Goal: Complete application form

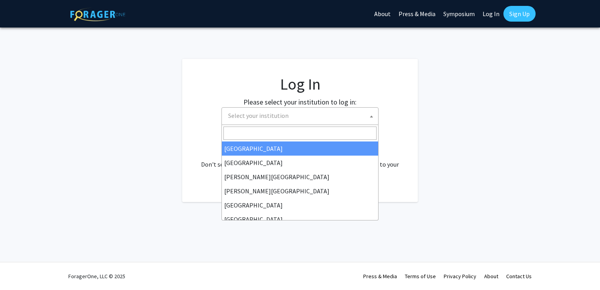
click at [372, 112] on span at bounding box center [372, 116] width 8 height 17
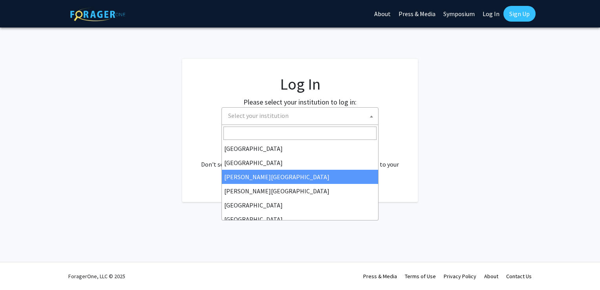
select select "5"
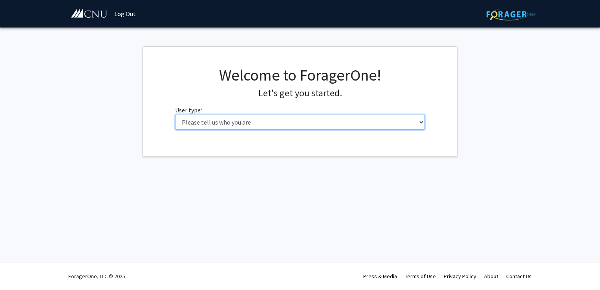
click at [420, 117] on select "Please tell us who you are Undergraduate Student Master's Student Doctoral Cand…" at bounding box center [300, 122] width 250 height 15
select select "1: undergrad"
click at [175, 115] on select "Please tell us who you are Undergraduate Student Master's Student Doctoral Cand…" at bounding box center [300, 122] width 250 height 15
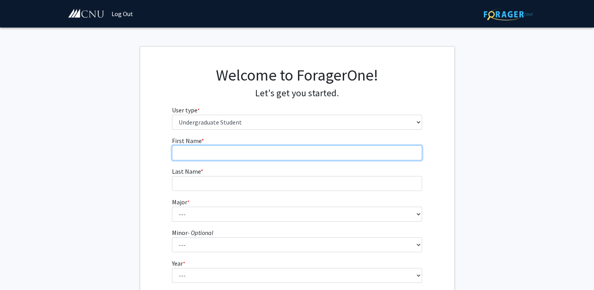
click at [370, 151] on input "First Name * required" at bounding box center [297, 152] width 250 height 15
type input "[PERSON_NAME]"
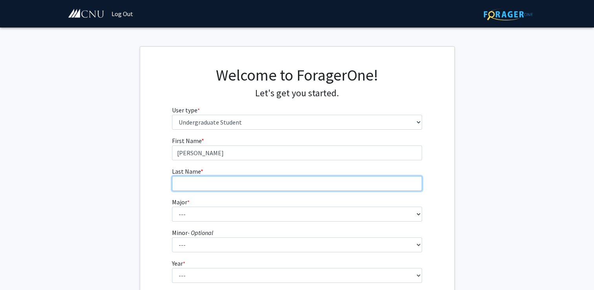
type input "[US_STATE]"
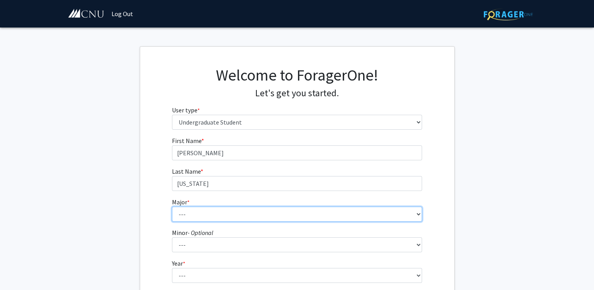
click at [318, 216] on select "--- Accounting Applied Physics Art History Biochemistry Biology Chemistry Class…" at bounding box center [297, 214] width 250 height 15
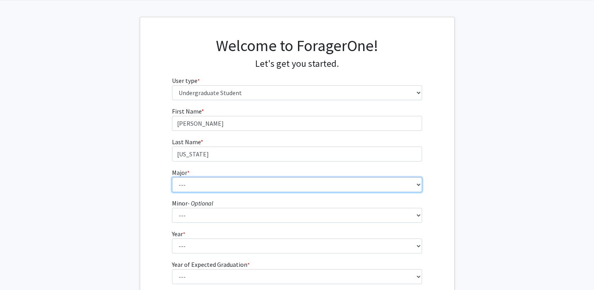
scroll to position [30, 0]
click at [313, 185] on select "--- Accounting Applied Physics Art History Biochemistry Biology Chemistry Class…" at bounding box center [297, 184] width 250 height 15
select select "8: 619"
click at [172, 177] on select "--- Accounting Applied Physics Art History Biochemistry Biology Chemistry Class…" at bounding box center [297, 184] width 250 height 15
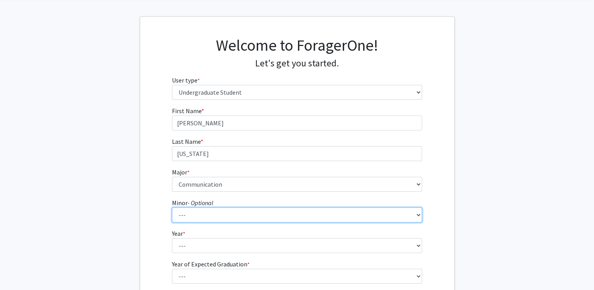
click at [256, 214] on select "--- African American Studies American Studies Anthropology Asian Studies Busine…" at bounding box center [297, 214] width 250 height 15
select select "18: 421"
click at [172, 207] on select "--- African American Studies American Studies Anthropology Asian Studies Busine…" at bounding box center [297, 214] width 250 height 15
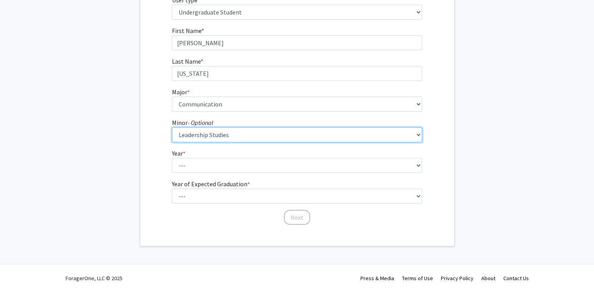
scroll to position [112, 0]
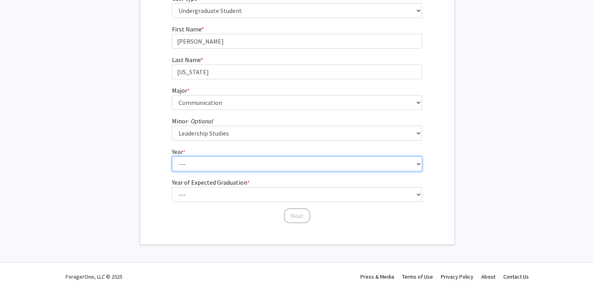
click at [282, 169] on select "--- First-year Sophomore Junior Senior Postbaccalaureate Certificate" at bounding box center [297, 163] width 250 height 15
select select "2: sophomore"
click at [172, 156] on select "--- First-year Sophomore Junior Senior Postbaccalaureate Certificate" at bounding box center [297, 163] width 250 height 15
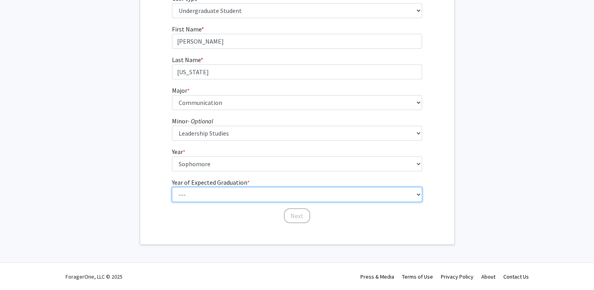
click at [281, 195] on select "--- 2025 2026 2027 2028 2029 2030 2031 2032 2033 2034" at bounding box center [297, 194] width 250 height 15
select select "4: 2028"
click at [172, 187] on select "--- 2025 2026 2027 2028 2029 2030 2031 2032 2033 2034" at bounding box center [297, 194] width 250 height 15
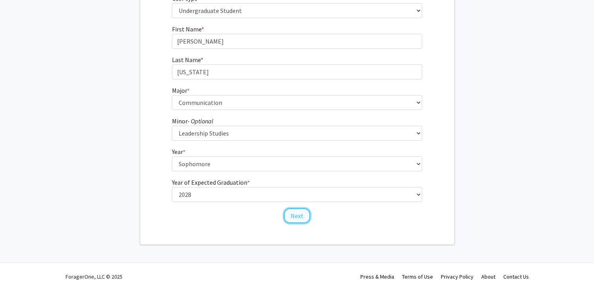
click at [301, 216] on button "Next" at bounding box center [297, 215] width 26 height 15
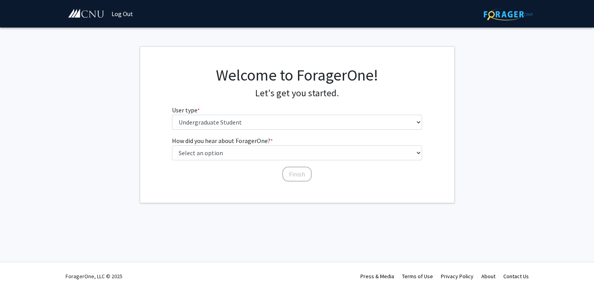
scroll to position [0, 0]
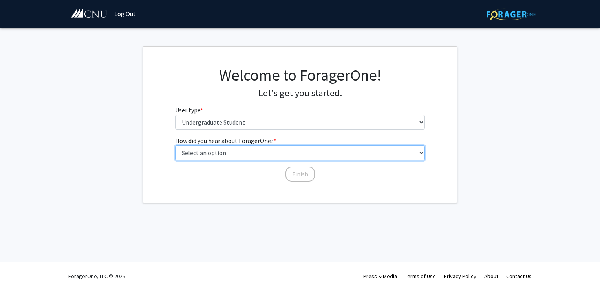
click at [295, 156] on select "Select an option Peer/student recommendation Faculty/staff recommendation Unive…" at bounding box center [300, 152] width 250 height 15
select select "3: university_website"
click at [175, 145] on select "Select an option Peer/student recommendation Faculty/staff recommendation Unive…" at bounding box center [300, 152] width 250 height 15
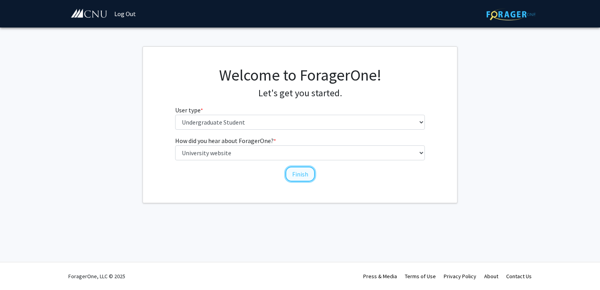
click at [294, 175] on button "Finish" at bounding box center [300, 174] width 29 height 15
